Goal: Task Accomplishment & Management: Complete application form

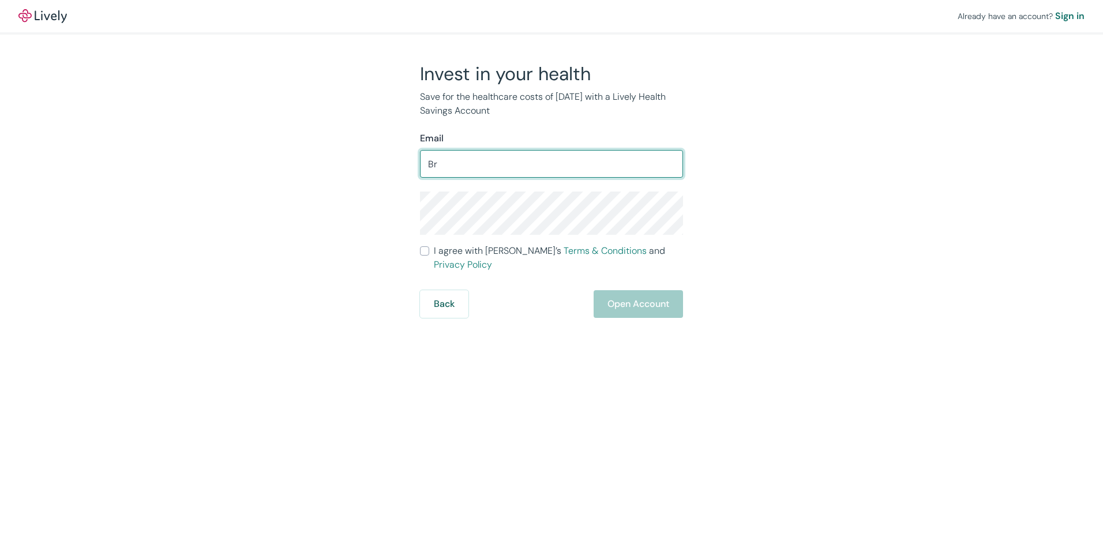
type input "B"
type input "[EMAIL_ADDRESS][DOMAIN_NAME]"
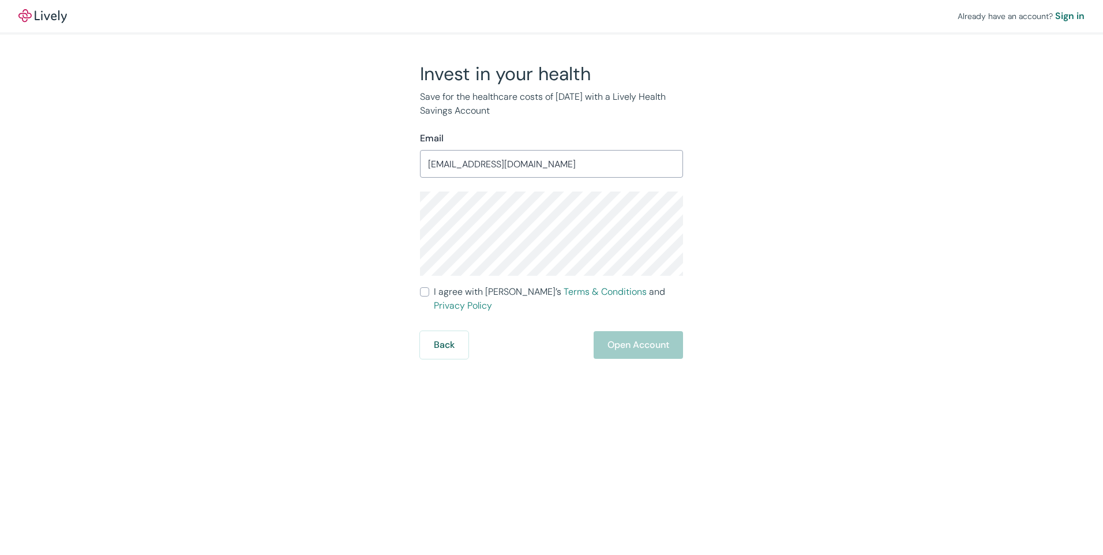
click at [947, 203] on div "Already have an account? Sign in Invest in your health Save for the healthcare …" at bounding box center [551, 179] width 1103 height 359
click at [470, 294] on span "I agree with Lively’s Terms & Conditions and Privacy Policy" at bounding box center [558, 299] width 249 height 28
click at [429, 294] on input "I agree with Lively’s Terms & Conditions and Privacy Policy" at bounding box center [424, 291] width 9 height 9
checkbox input "true"
click at [639, 336] on button "Open Account" at bounding box center [638, 345] width 89 height 28
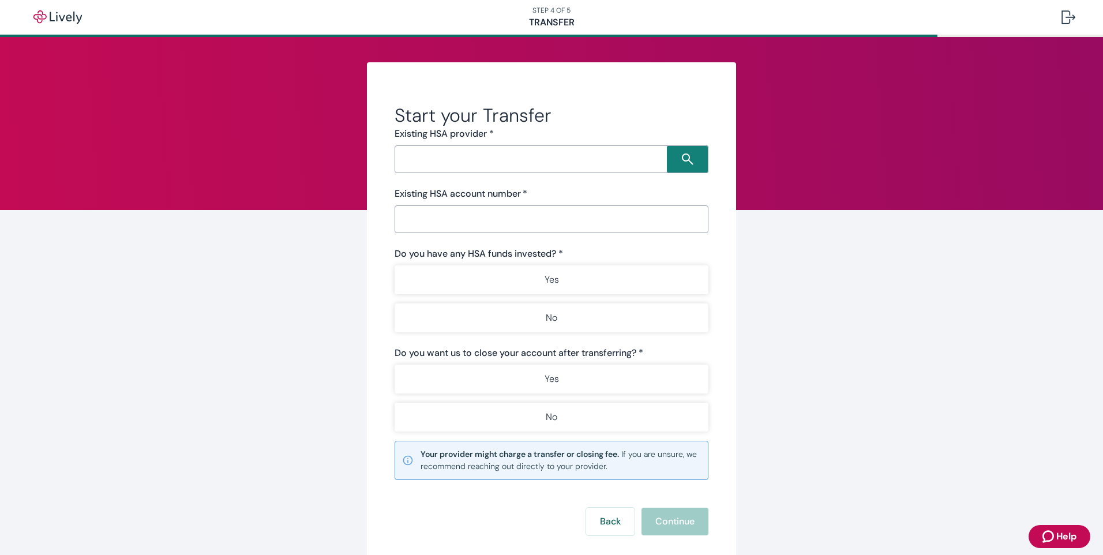
click at [462, 159] on input "Search input" at bounding box center [532, 159] width 269 height 16
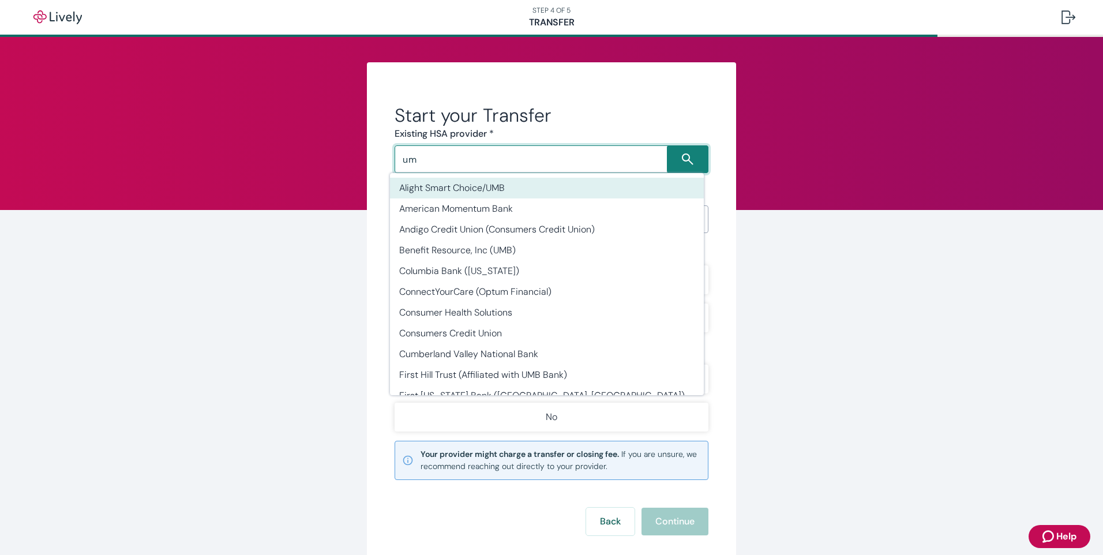
type input "u"
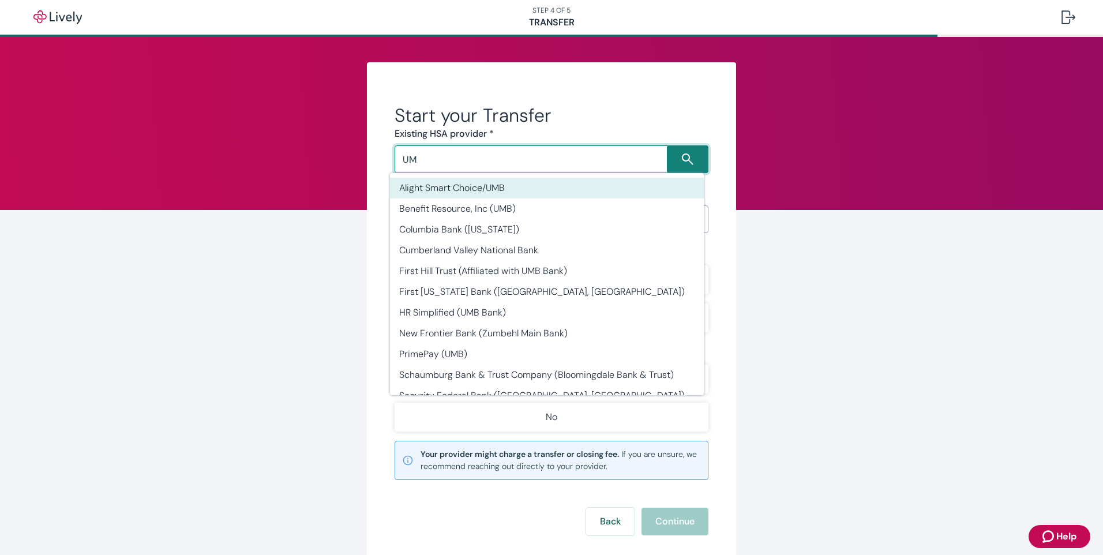
type input "U"
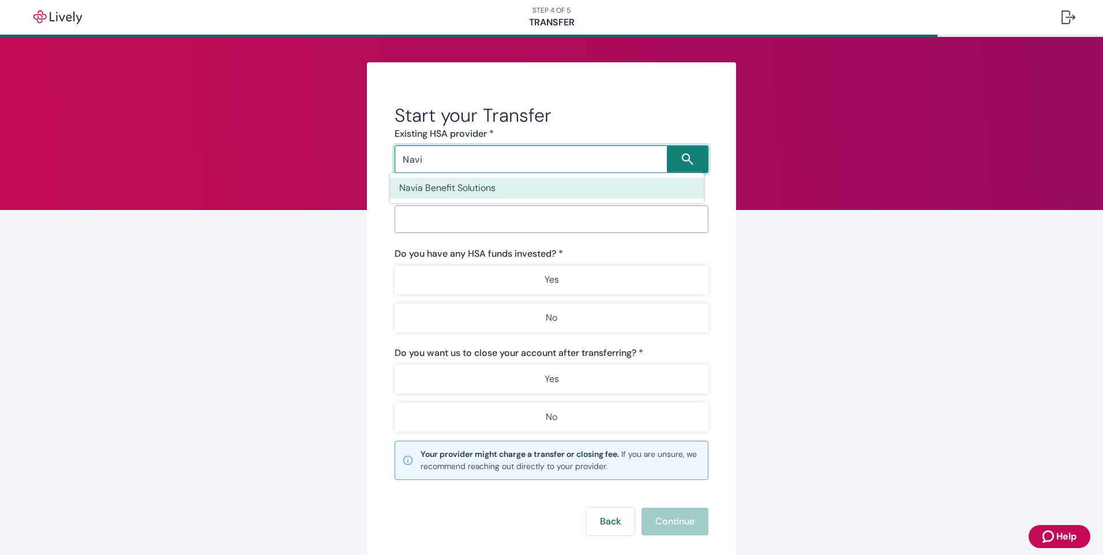
click at [482, 191] on li "Navia Benefit Solutions" at bounding box center [547, 188] width 314 height 21
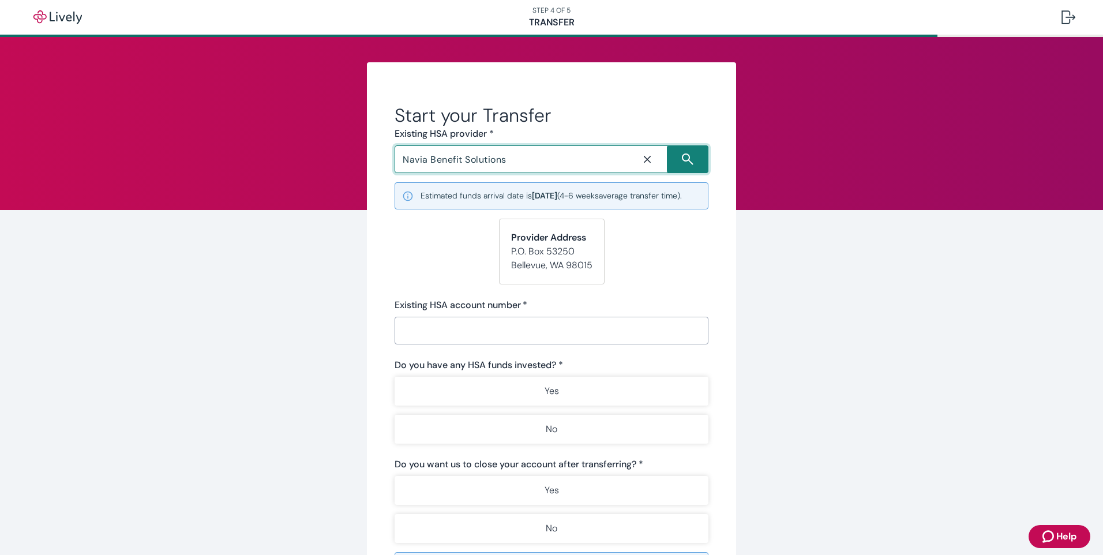
type input "Navia Benefit Solutions"
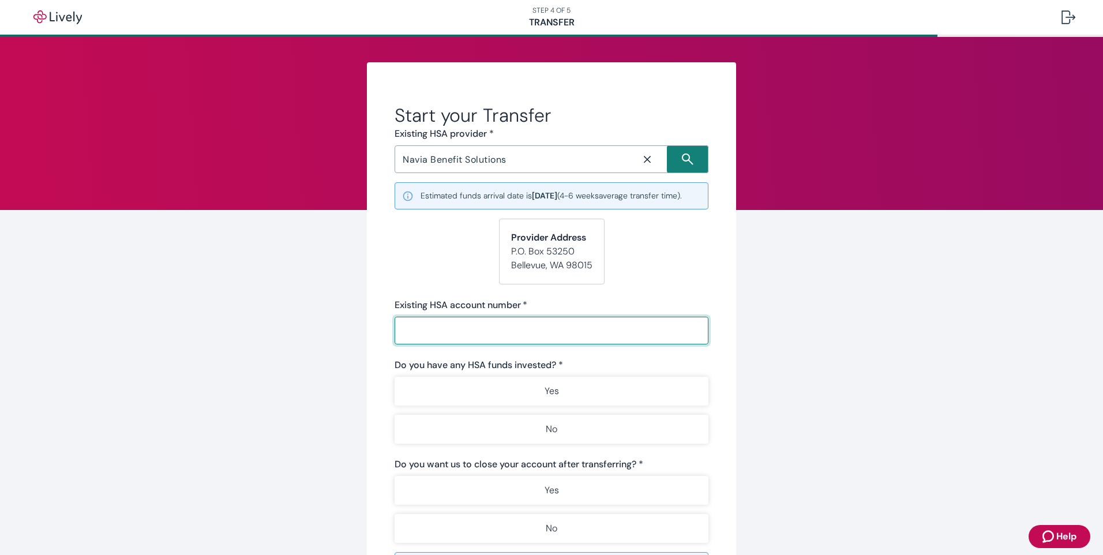
click at [669, 342] on input "Existing HSA account number   *" at bounding box center [552, 330] width 314 height 23
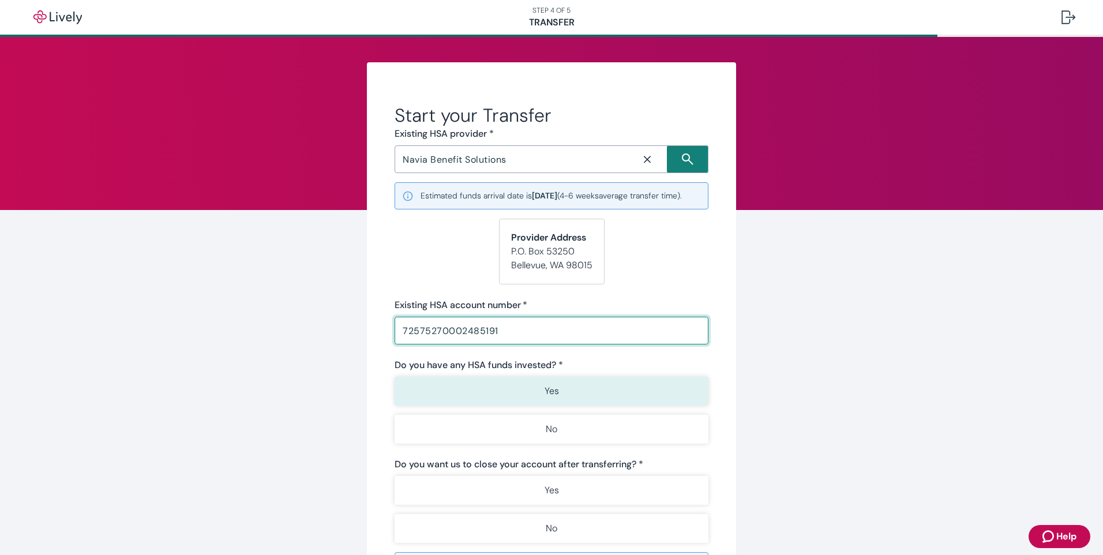
type input "72575270002485191"
click at [593, 402] on button "Yes" at bounding box center [552, 391] width 314 height 29
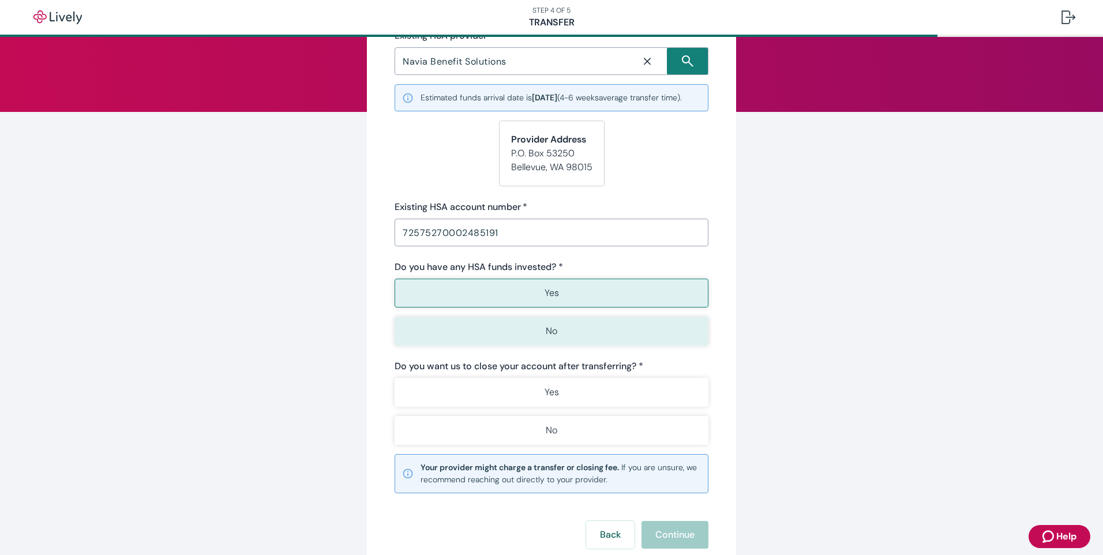
scroll to position [130, 0]
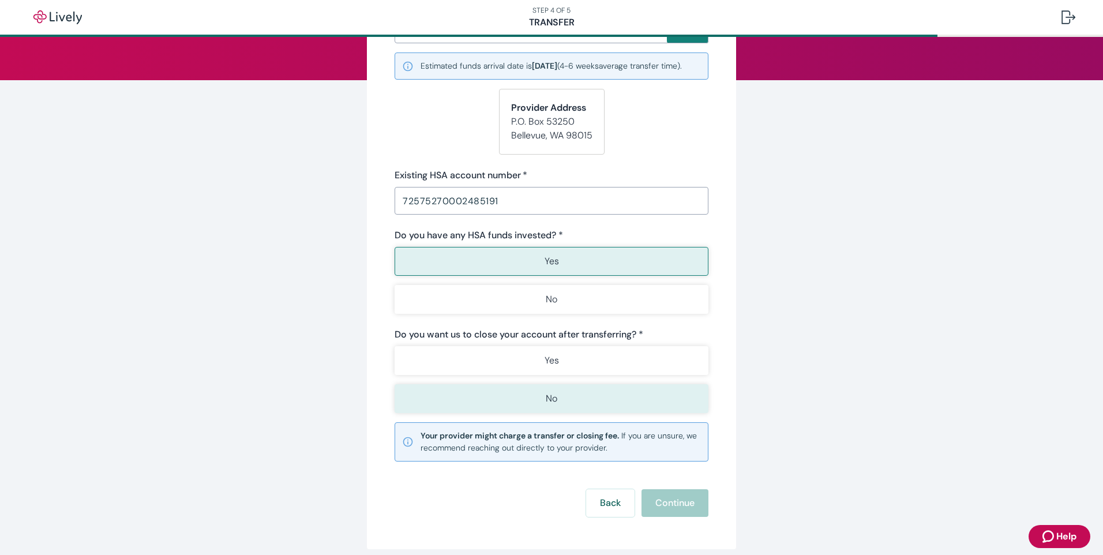
click at [615, 405] on button "No" at bounding box center [552, 398] width 314 height 29
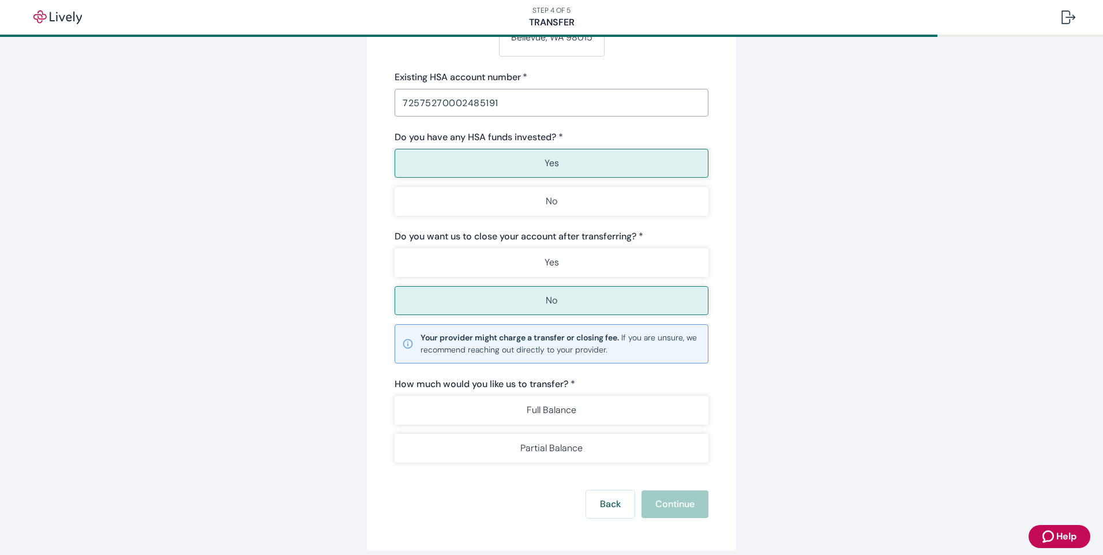
scroll to position [291, 0]
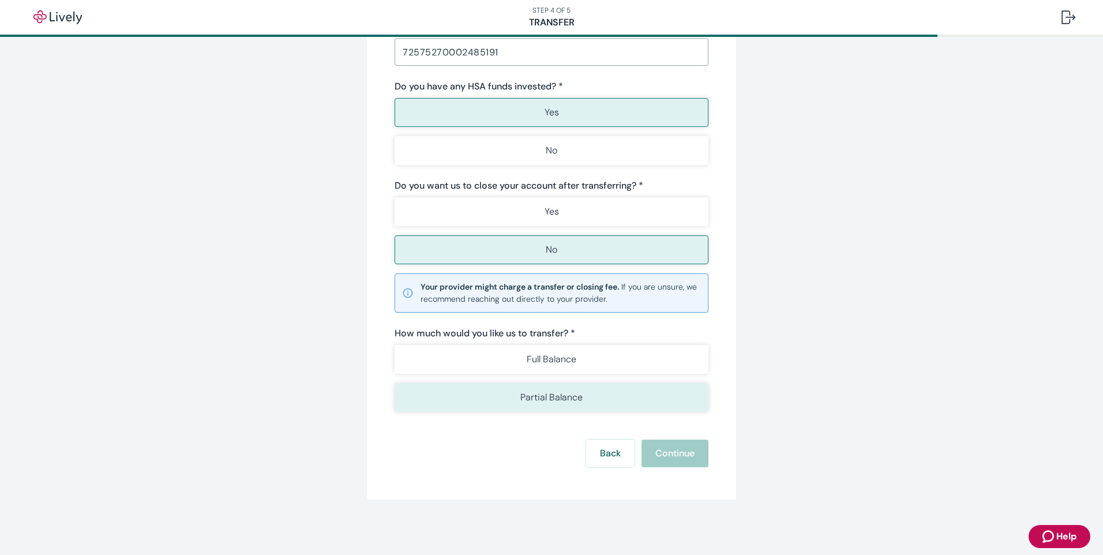
click at [546, 401] on p "Partial Balance" at bounding box center [552, 398] width 62 height 14
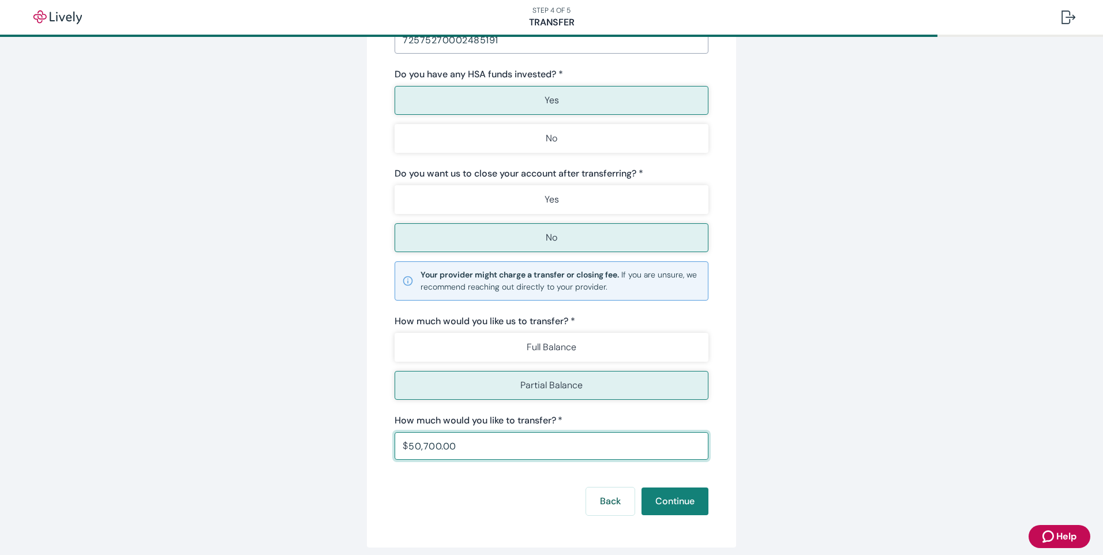
type input "50,700.00"
click at [952, 312] on div "Start your Transfer Existing HSA provider * Navia Benefit Solutions ​ Estimated…" at bounding box center [551, 174] width 1103 height 857
click at [678, 515] on button "Continue" at bounding box center [675, 502] width 67 height 28
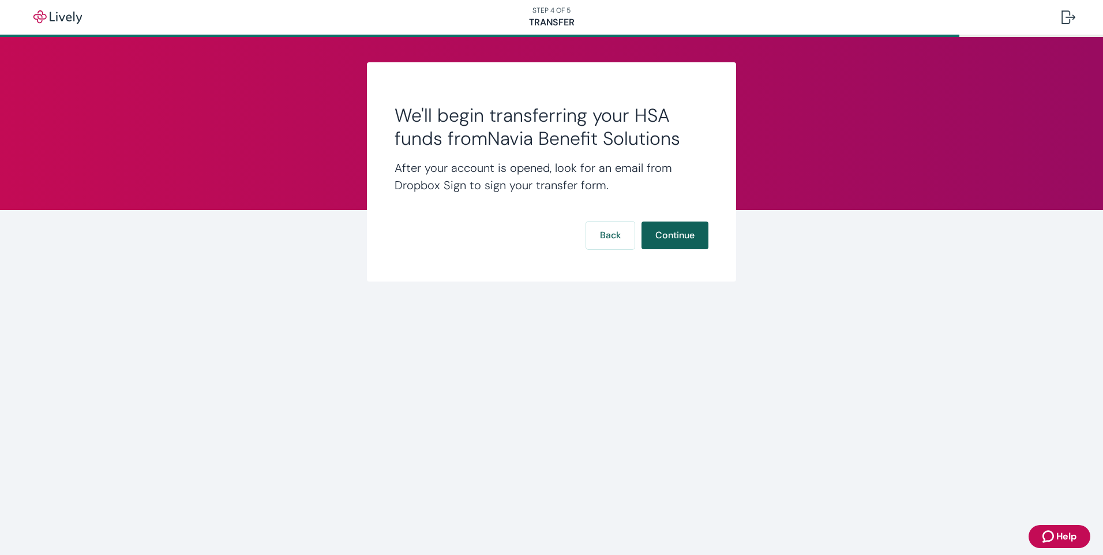
click at [675, 241] on button "Continue" at bounding box center [675, 236] width 67 height 28
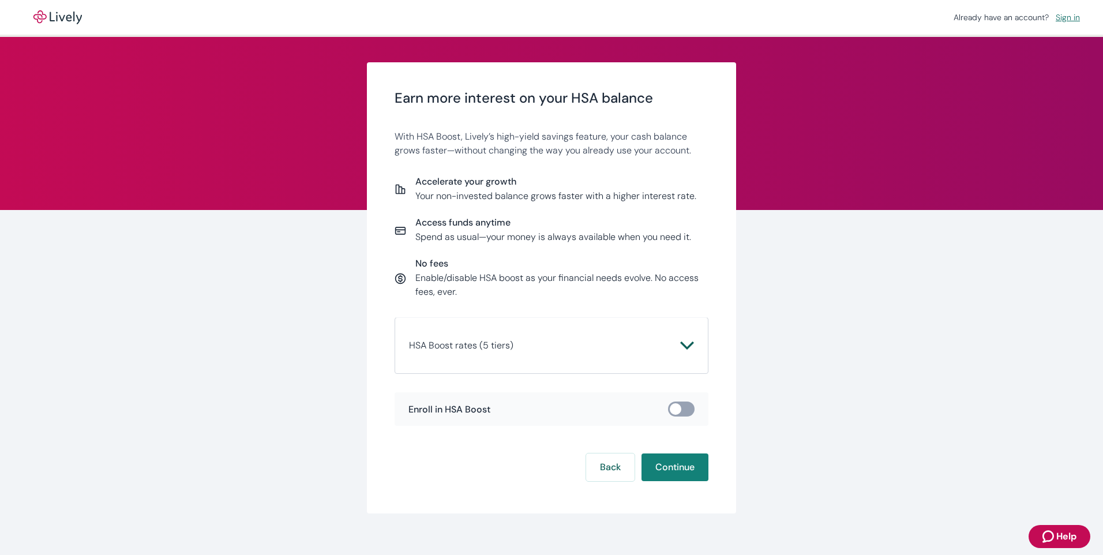
click at [675, 406] on input "checkbox" at bounding box center [675, 409] width 35 height 12
checkbox input "true"
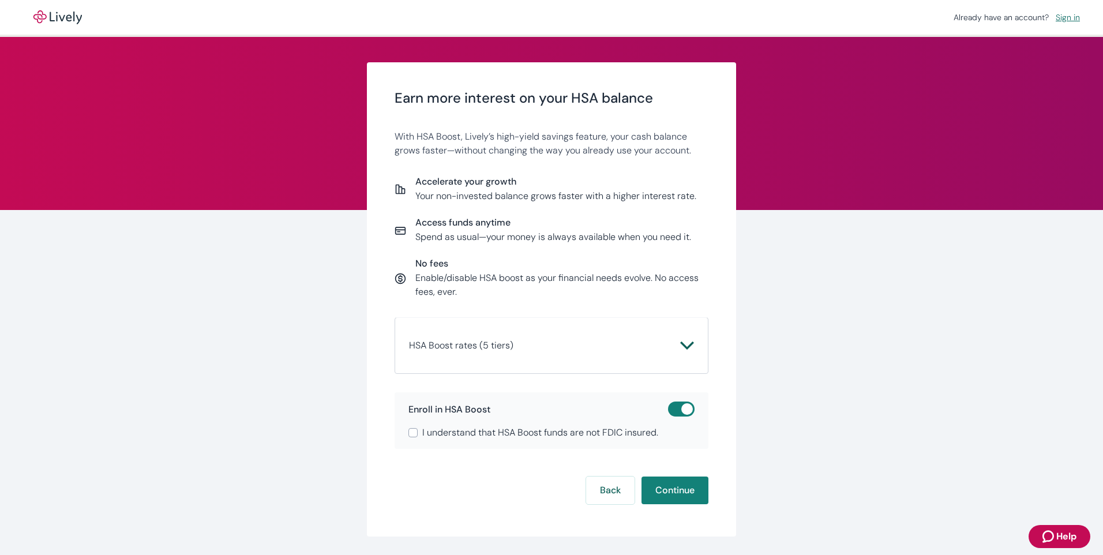
click at [517, 435] on span "I understand that HSA Boost funds are not FDIC insured." at bounding box center [540, 433] width 236 height 14
click at [418, 435] on input "I understand that HSA Boost funds are not FDIC insured." at bounding box center [413, 432] width 9 height 9
checkbox input "true"
click at [677, 495] on button "Continue" at bounding box center [675, 491] width 67 height 28
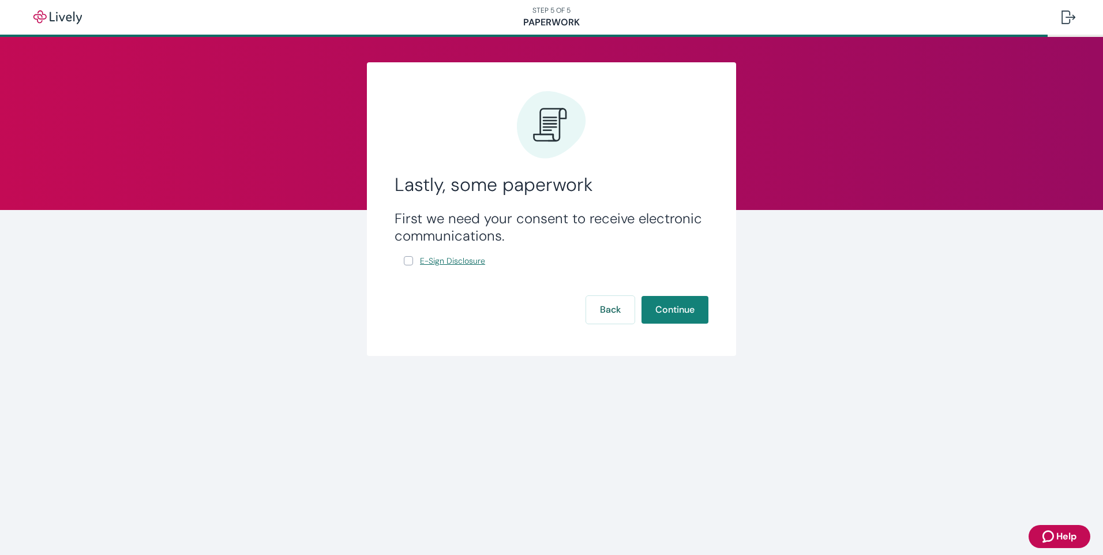
click at [471, 263] on span "E-Sign Disclosure" at bounding box center [452, 261] width 65 height 12
click at [409, 261] on input "E-Sign Disclosure" at bounding box center [408, 260] width 9 height 9
checkbox input "true"
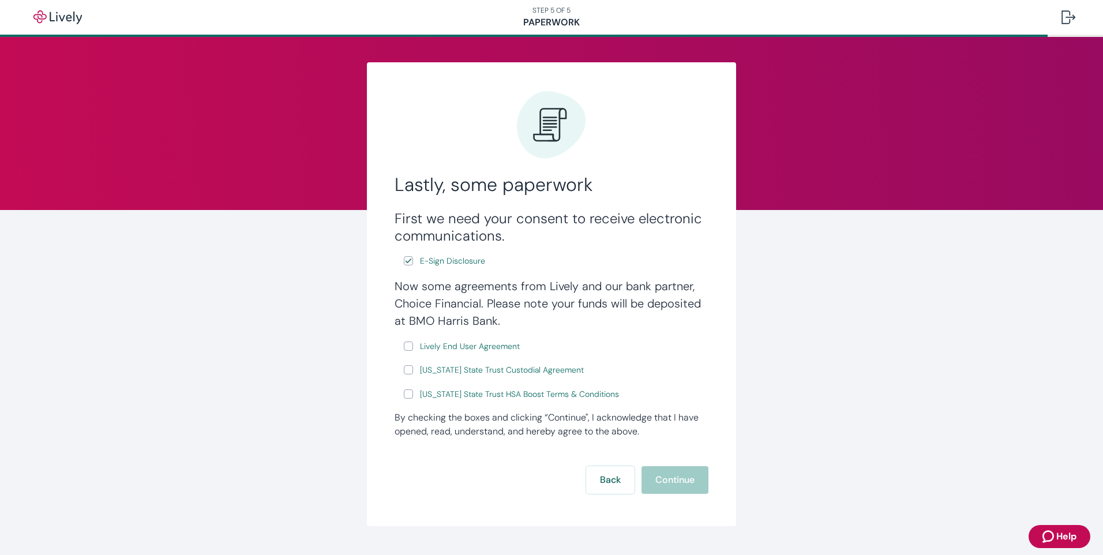
click at [405, 345] on input "Lively End User Agreement" at bounding box center [408, 346] width 9 height 9
checkbox input "true"
click at [404, 372] on input "[US_STATE] State Trust Custodial Agreement" at bounding box center [408, 369] width 9 height 9
checkbox input "true"
click at [406, 398] on input "[US_STATE] State Trust HSA Boost Terms & Conditions" at bounding box center [408, 394] width 9 height 9
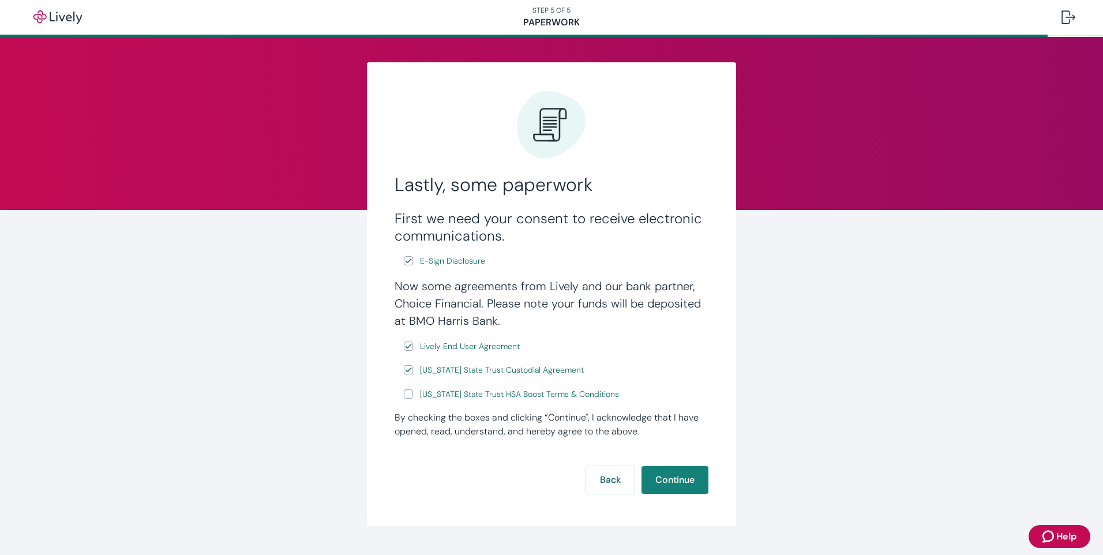
checkbox input "true"
click at [679, 482] on button "Continue" at bounding box center [675, 480] width 67 height 28
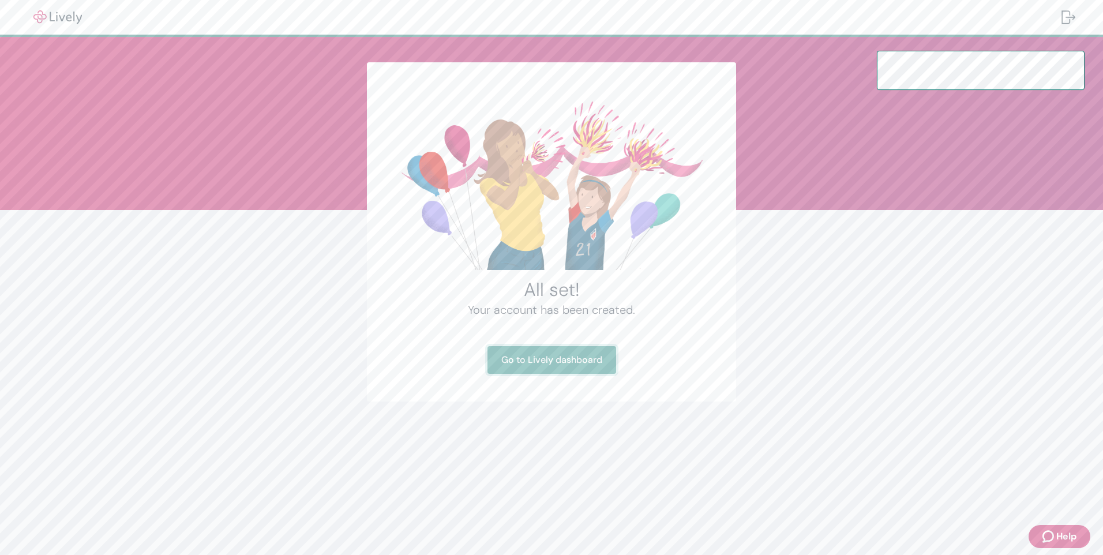
click at [566, 367] on link "Go to Lively dashboard" at bounding box center [552, 360] width 129 height 28
